Goal: Information Seeking & Learning: Learn about a topic

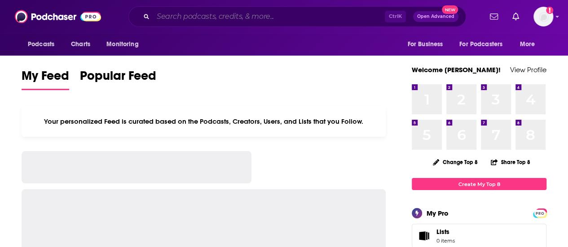
click at [216, 16] on input "Search podcasts, credits, & more..." at bounding box center [269, 16] width 232 height 14
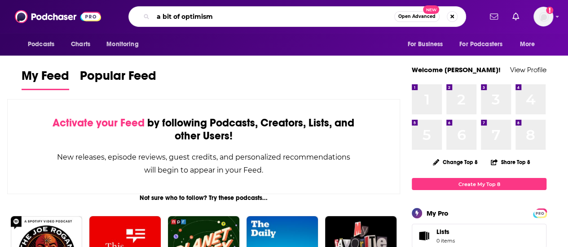
type input "a bit of optimism"
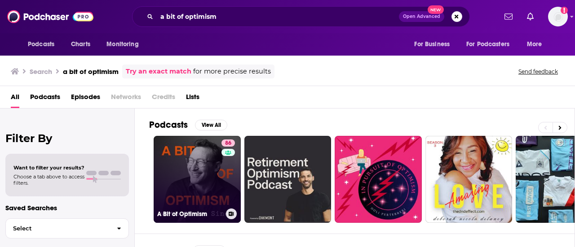
click at [201, 186] on link "86 A Bit of Optimism" at bounding box center [197, 179] width 87 height 87
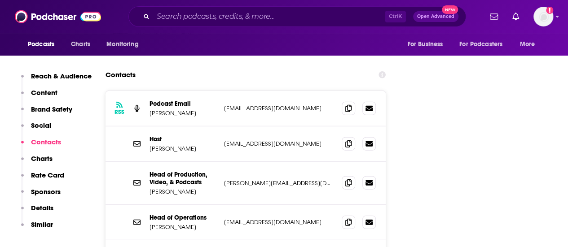
scroll to position [1123, 0]
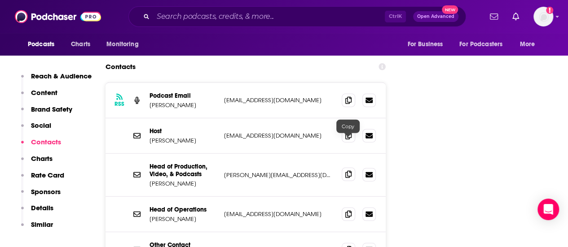
click at [345, 171] on icon at bounding box center [348, 174] width 6 height 7
